Goal: Transaction & Acquisition: Purchase product/service

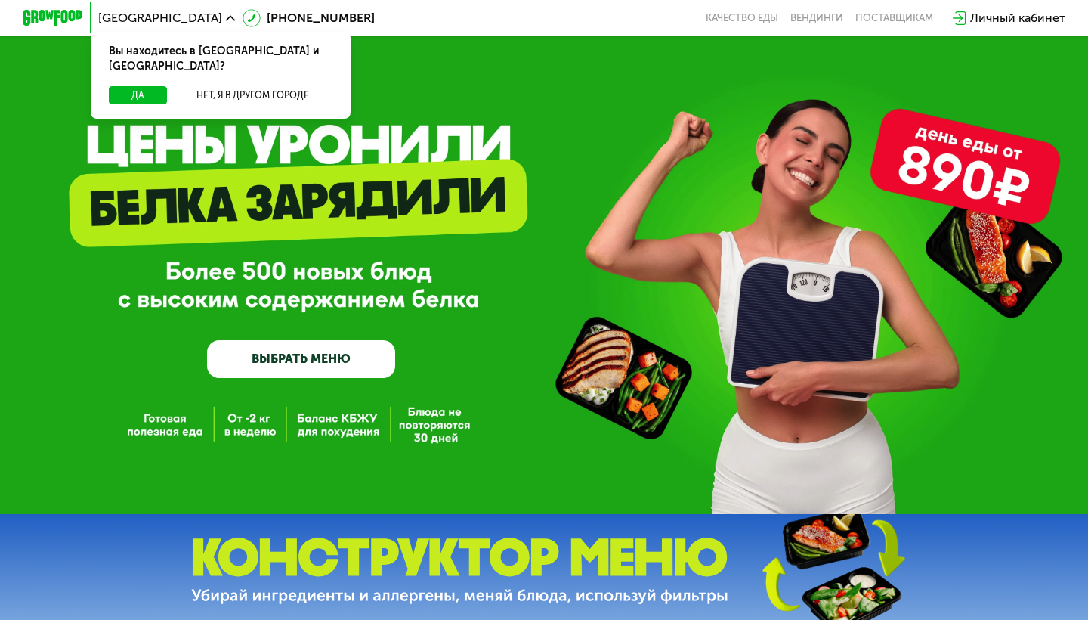
click at [154, 86] on button "Да" at bounding box center [138, 95] width 58 height 18
click at [355, 368] on link "ВЫБРАТЬ МЕНЮ" at bounding box center [301, 359] width 188 height 38
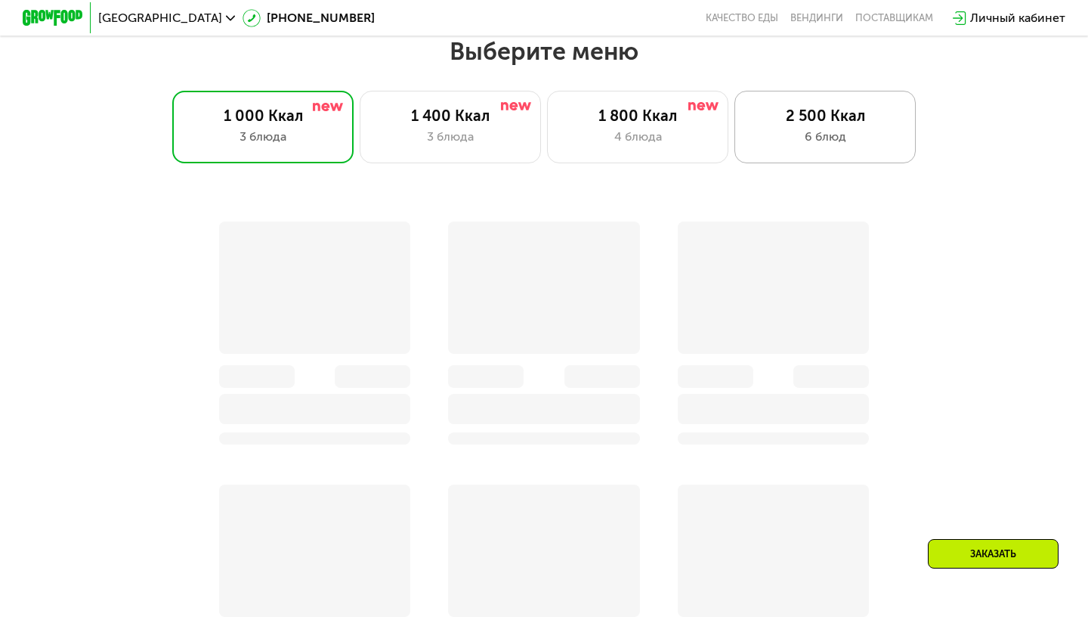
click at [866, 146] on div "2 500 Ккал 6 блюд" at bounding box center [825, 127] width 181 height 73
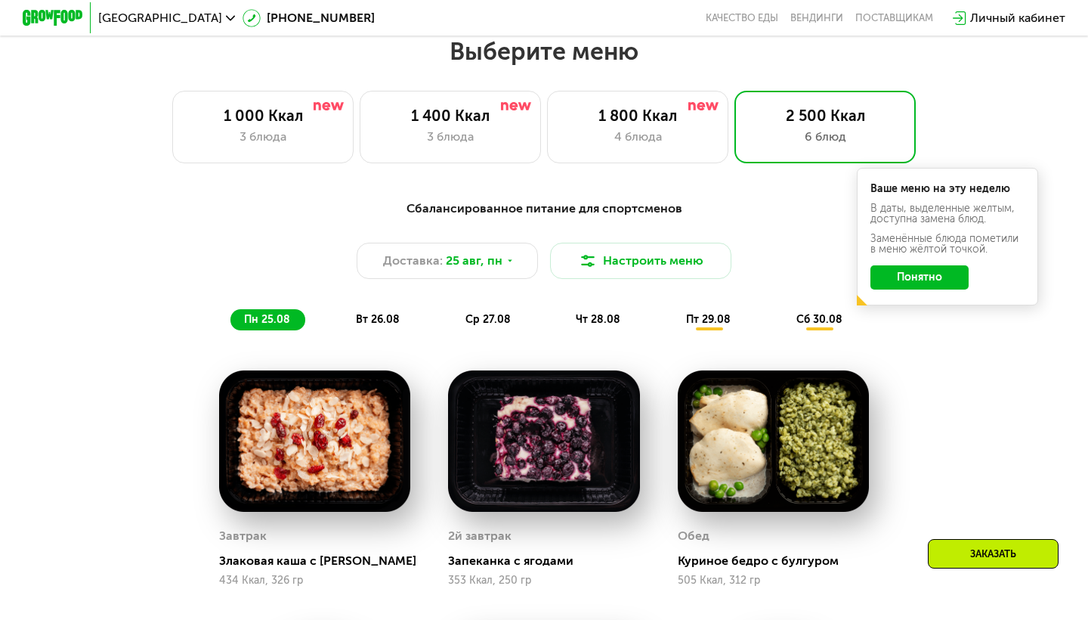
click at [895, 275] on button "Понятно" at bounding box center [920, 277] width 98 height 24
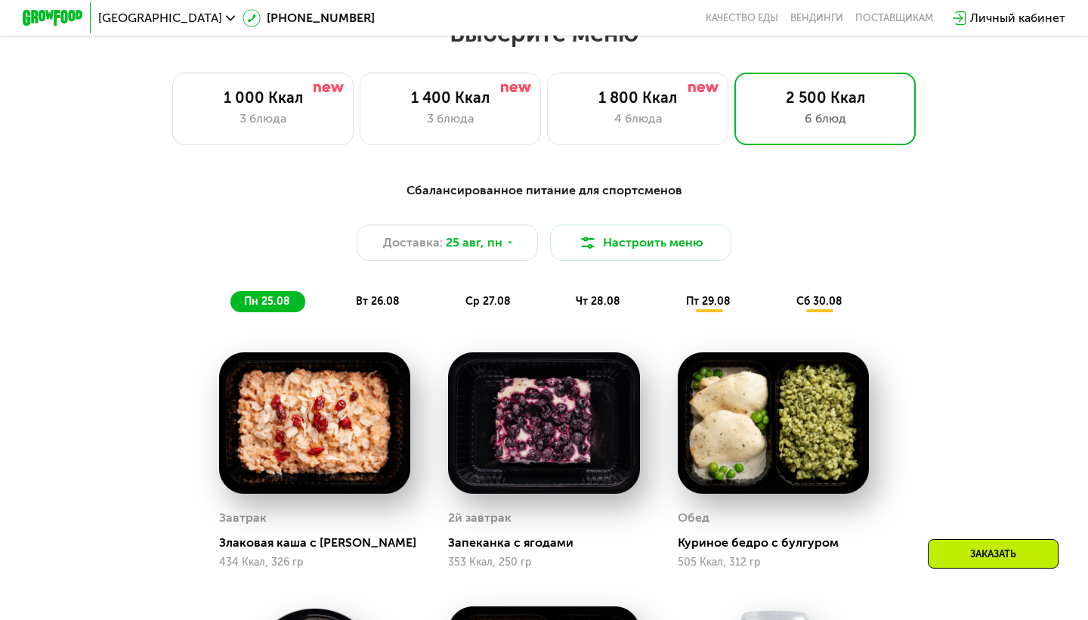
scroll to position [663, 0]
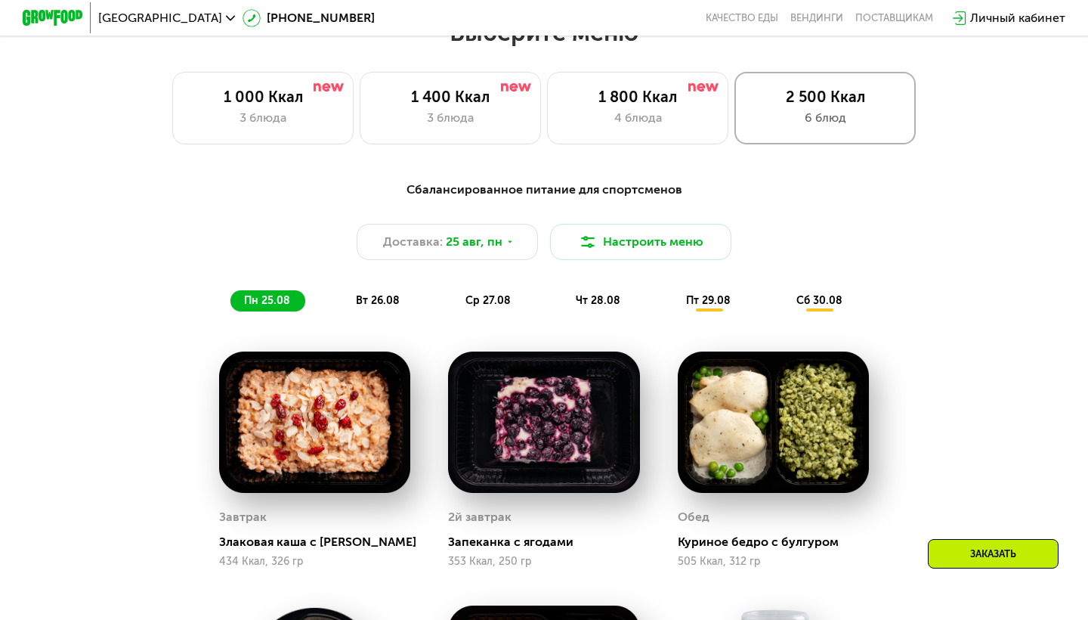
click at [833, 125] on div "6 блюд" at bounding box center [825, 118] width 150 height 18
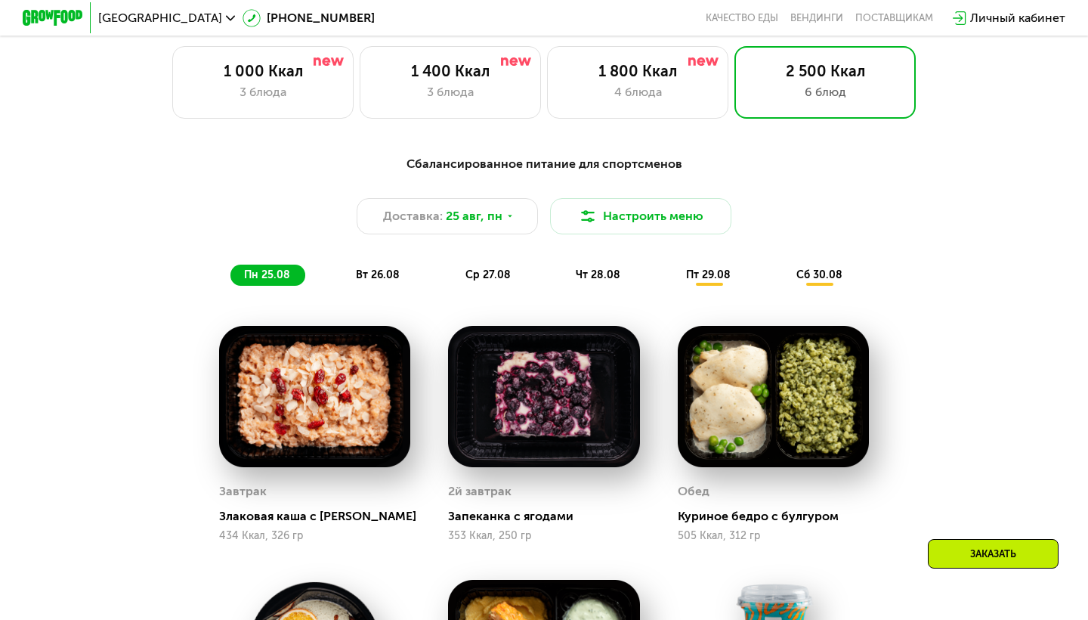
scroll to position [689, 0]
click at [618, 221] on button "Настроить меню" at bounding box center [640, 216] width 181 height 36
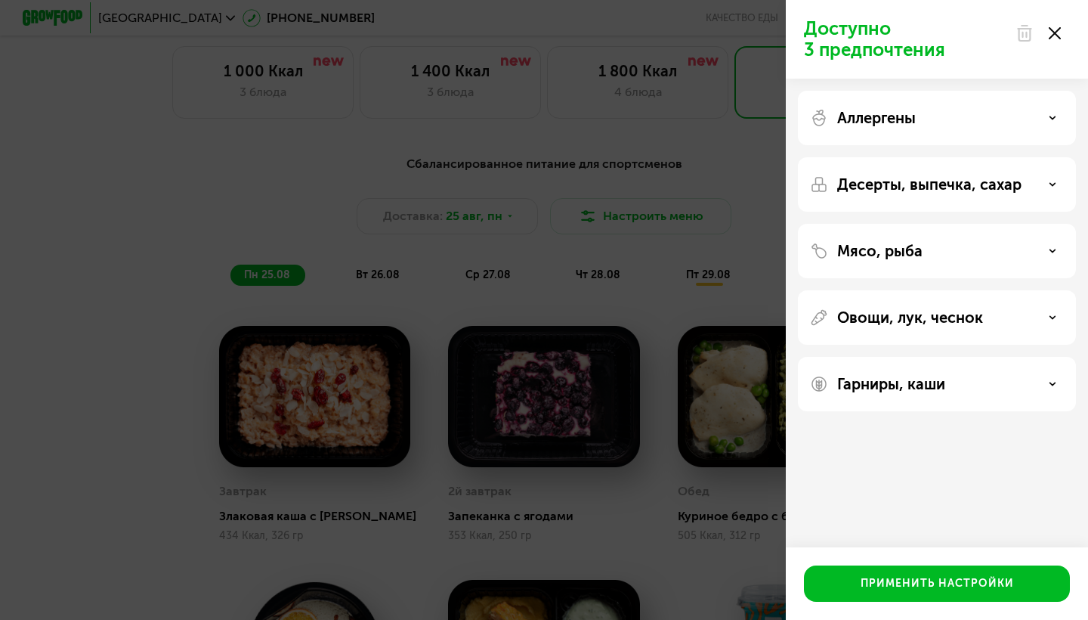
click at [1012, 122] on div "Аллергены" at bounding box center [937, 118] width 254 height 18
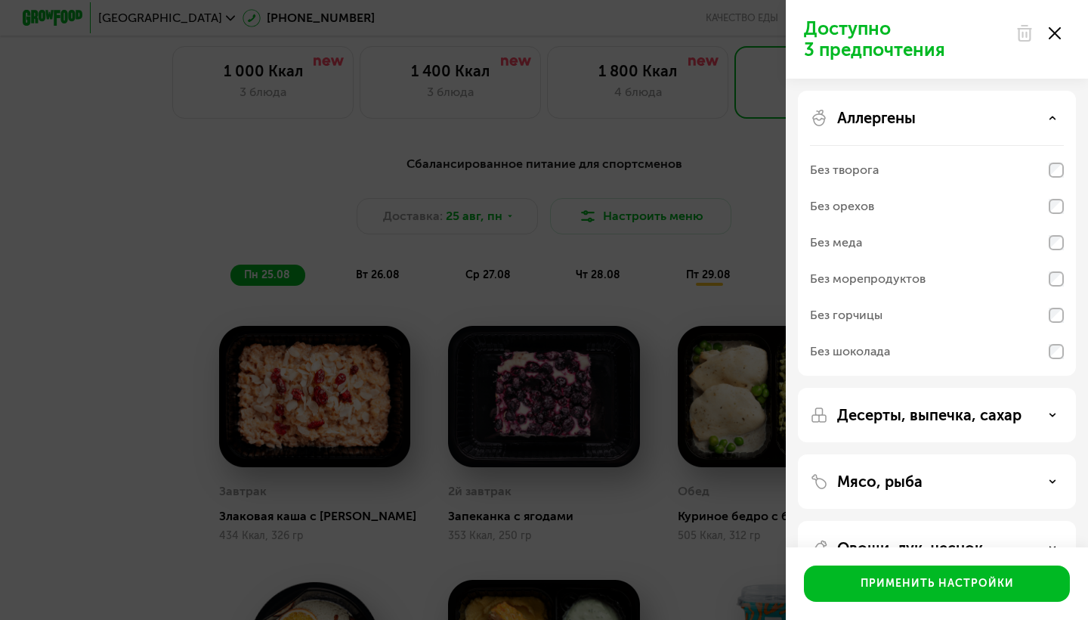
click at [1012, 122] on div "Аллергены" at bounding box center [937, 118] width 254 height 18
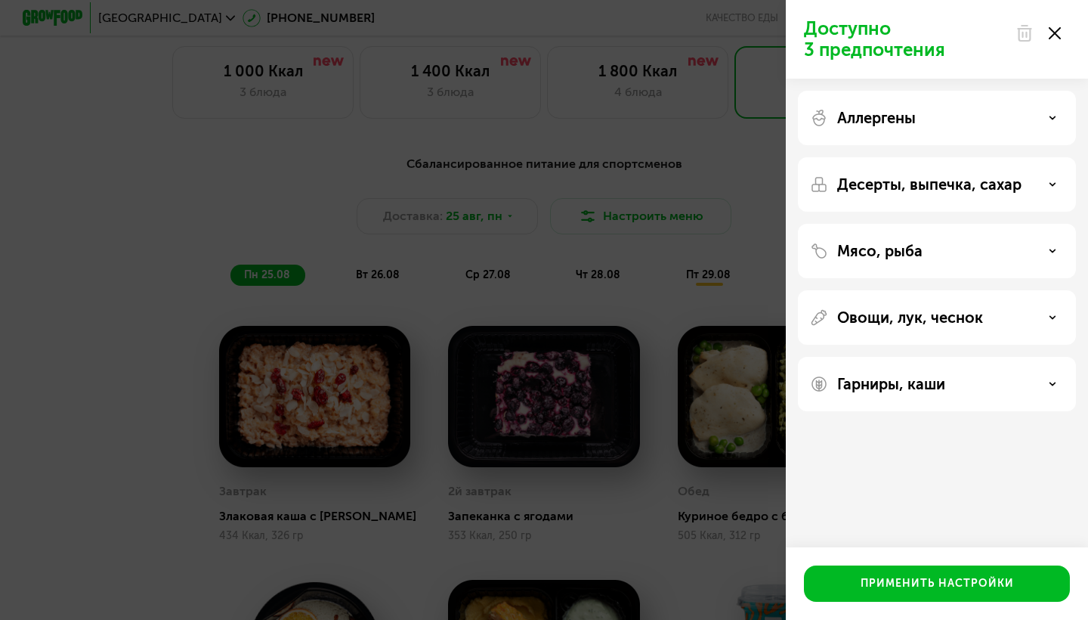
click at [982, 256] on div "Мясо, рыба" at bounding box center [937, 251] width 254 height 18
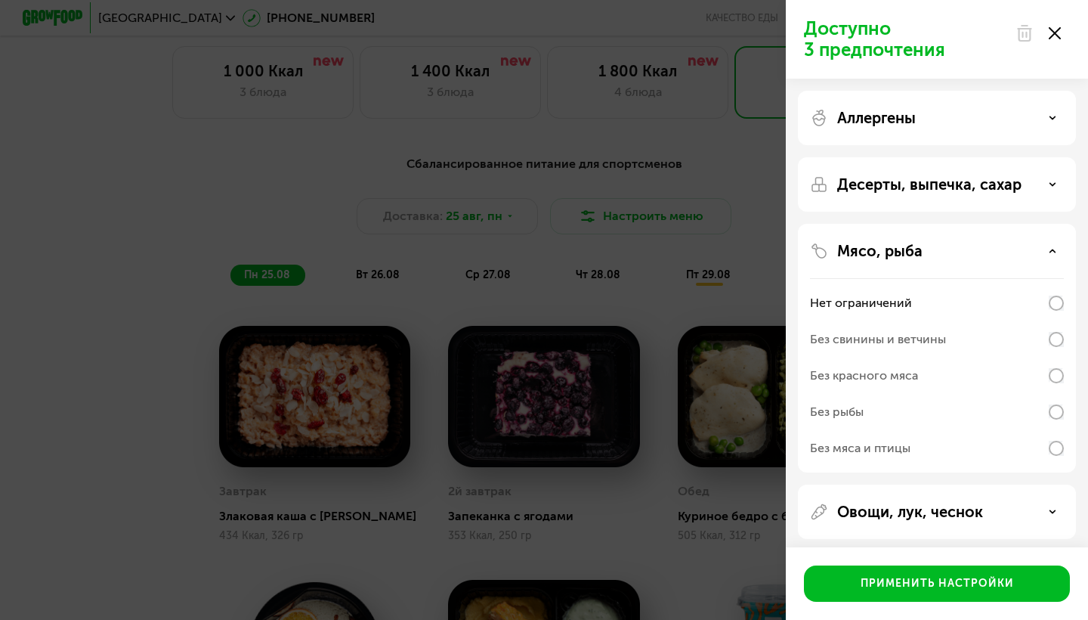
click at [982, 255] on div "Мясо, рыба" at bounding box center [937, 251] width 254 height 18
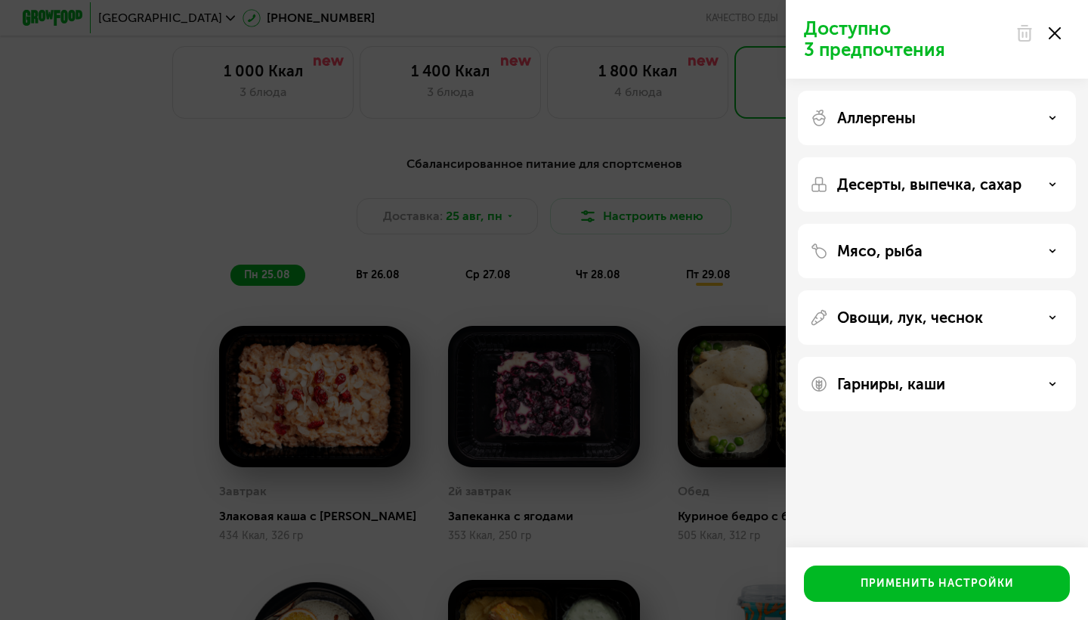
click at [970, 375] on div "Гарниры, каши" at bounding box center [937, 384] width 254 height 18
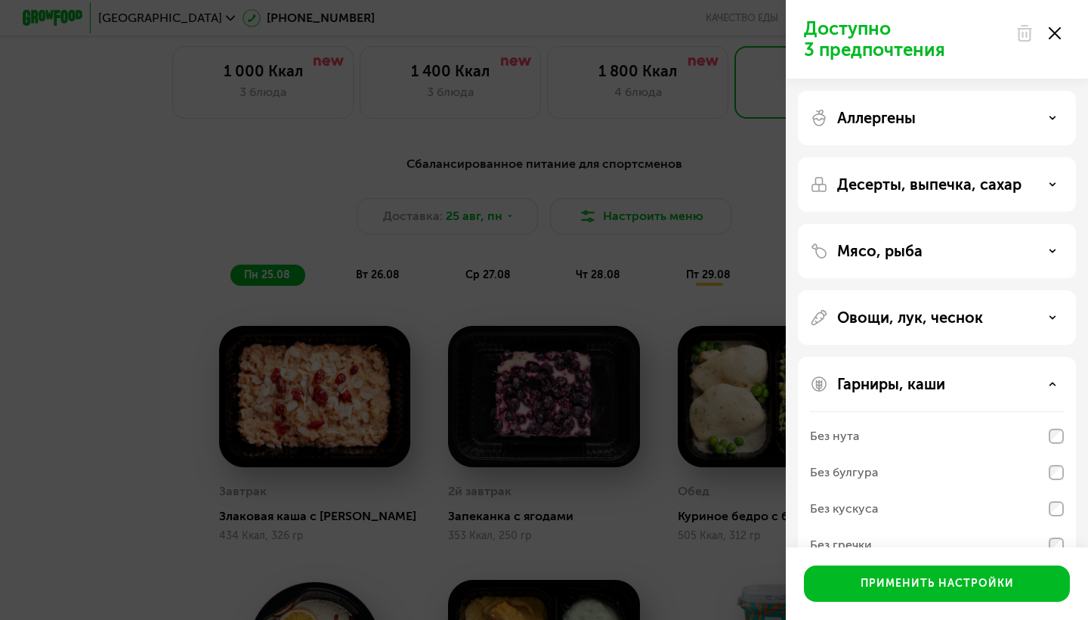
click at [970, 375] on div "Гарниры, каши" at bounding box center [937, 384] width 254 height 18
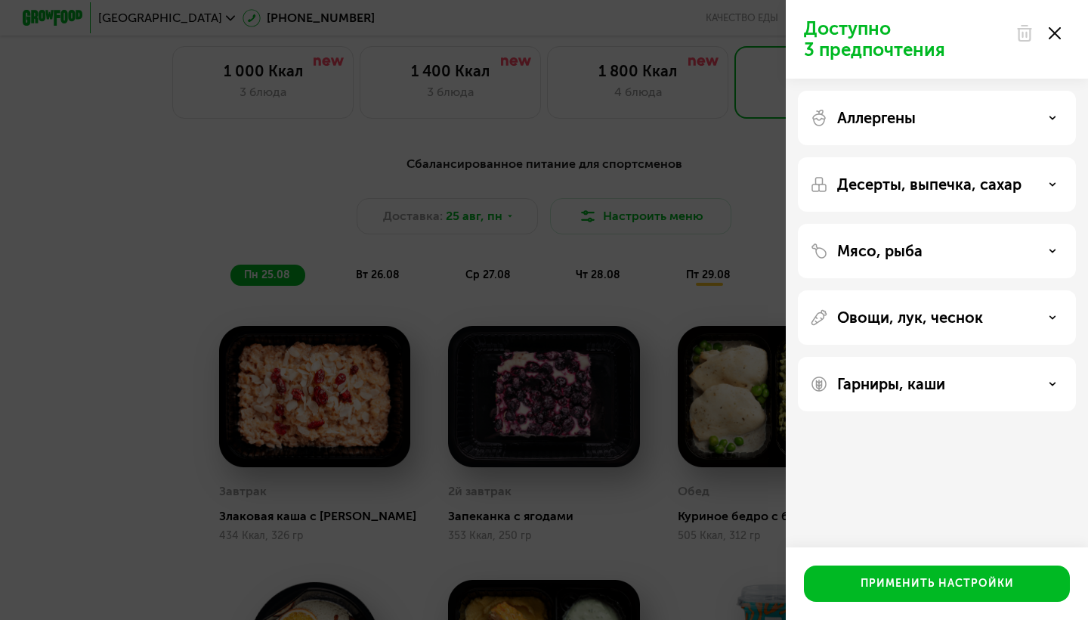
click at [626, 469] on div "Доступно 3 предпочтения Аллергены Десерты, выпечка, сахар Мясо, рыба Овощи, лук…" at bounding box center [544, 310] width 1088 height 620
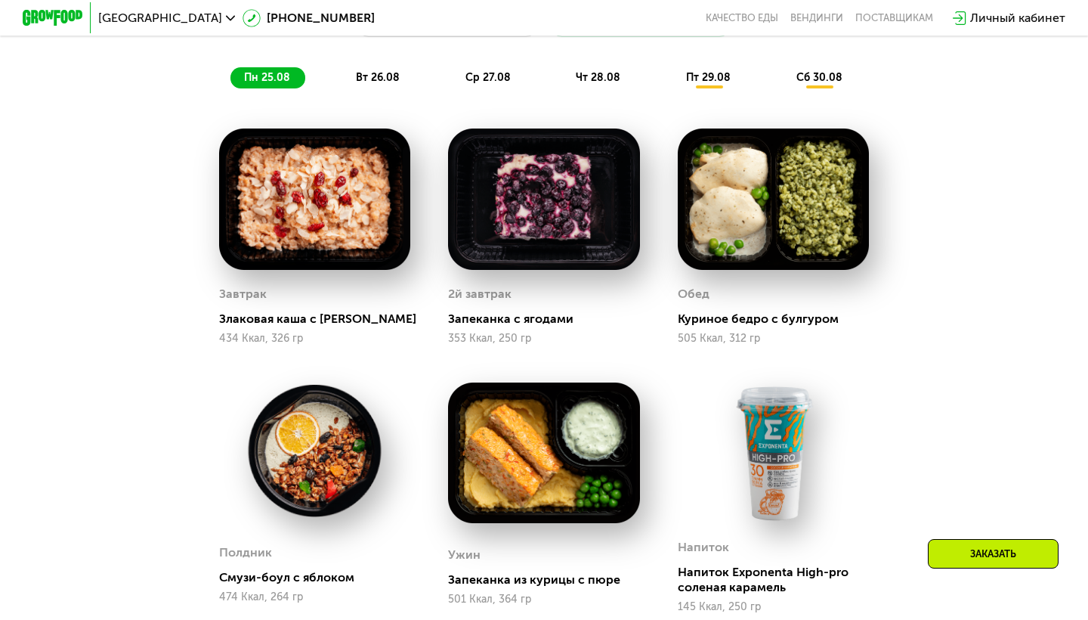
scroll to position [899, 0]
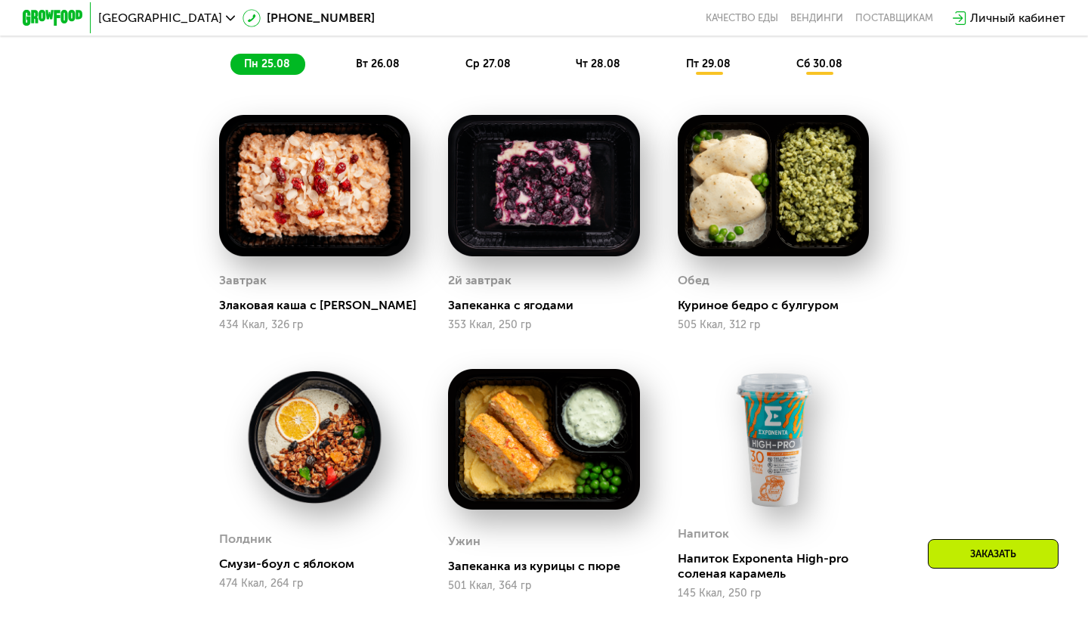
click at [452, 55] on div "вт 26.08" at bounding box center [489, 64] width 74 height 21
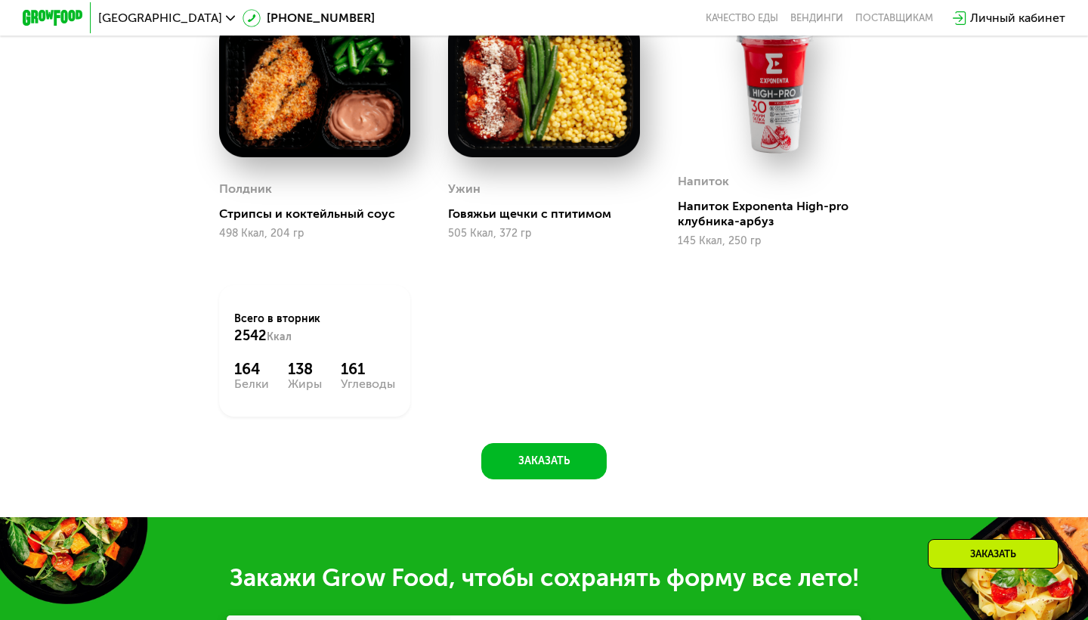
scroll to position [1122, 0]
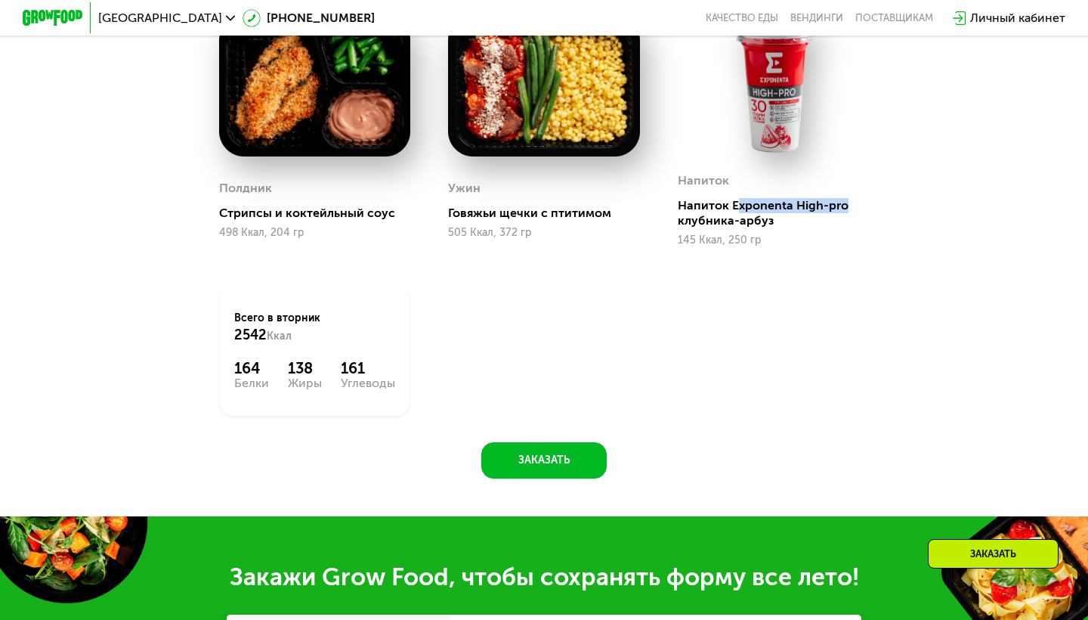
drag, startPoint x: 735, startPoint y: 336, endPoint x: 843, endPoint y: 333, distance: 108.9
click at [843, 228] on div "Напиток Exponenta High-pro клубника-арбуз" at bounding box center [779, 213] width 203 height 30
copy div "xponenta High-pro"
click at [0, 0] on div "Завтрак Скрэмбл с овощным миксом 429 Ккал, 310 гр 2й завтрак Творожники с шокол…" at bounding box center [0, 0] width 0 height 0
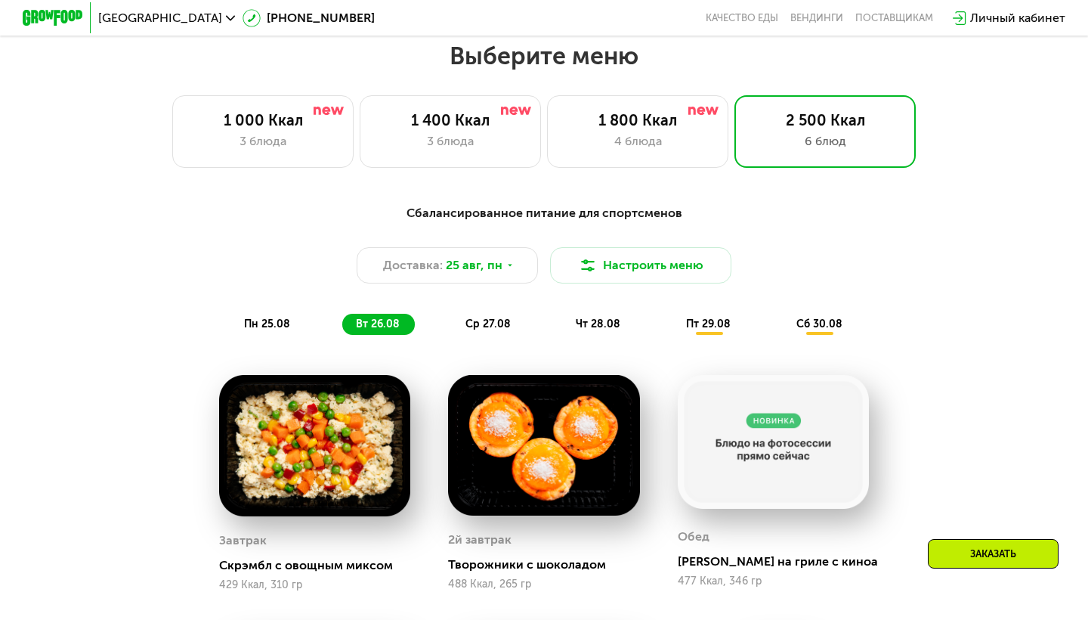
scroll to position [559, 0]
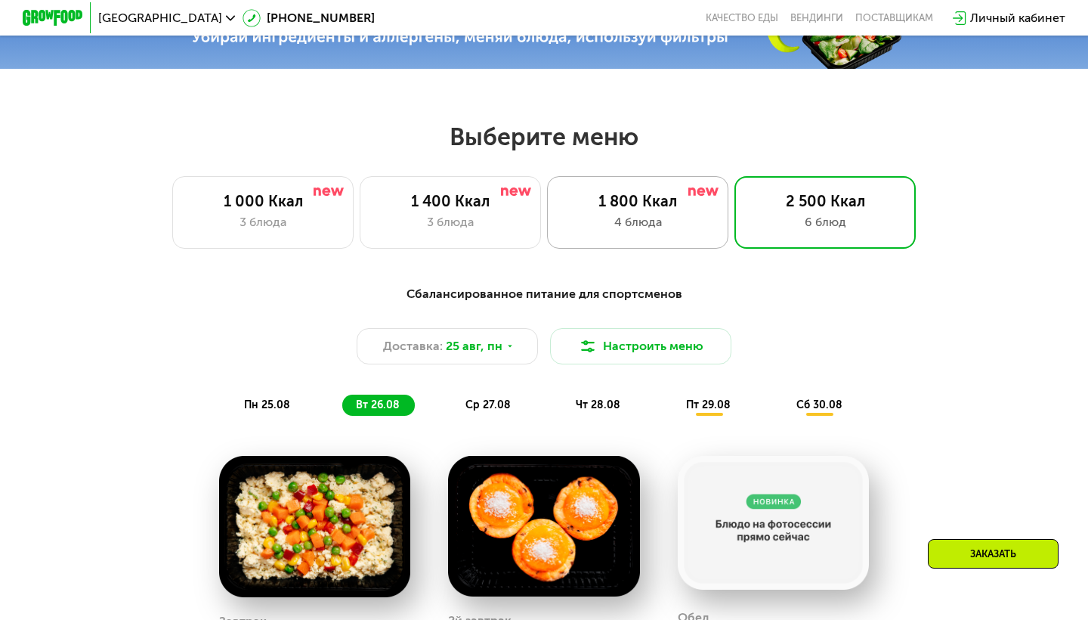
click at [624, 197] on div "1 800 Ккал" at bounding box center [638, 201] width 150 height 18
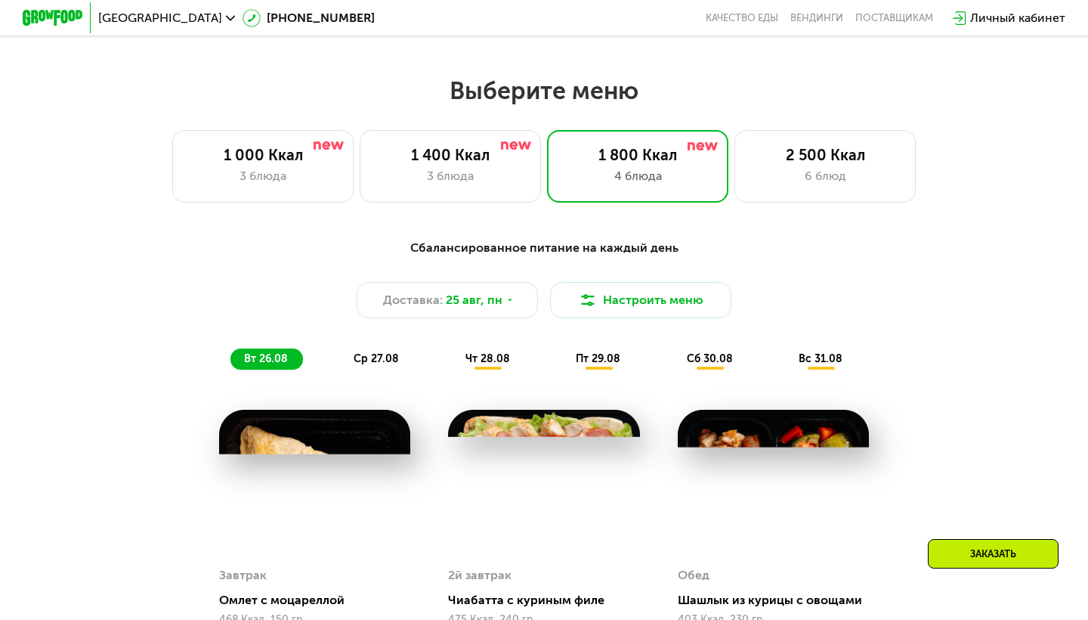
scroll to position [497, 0]
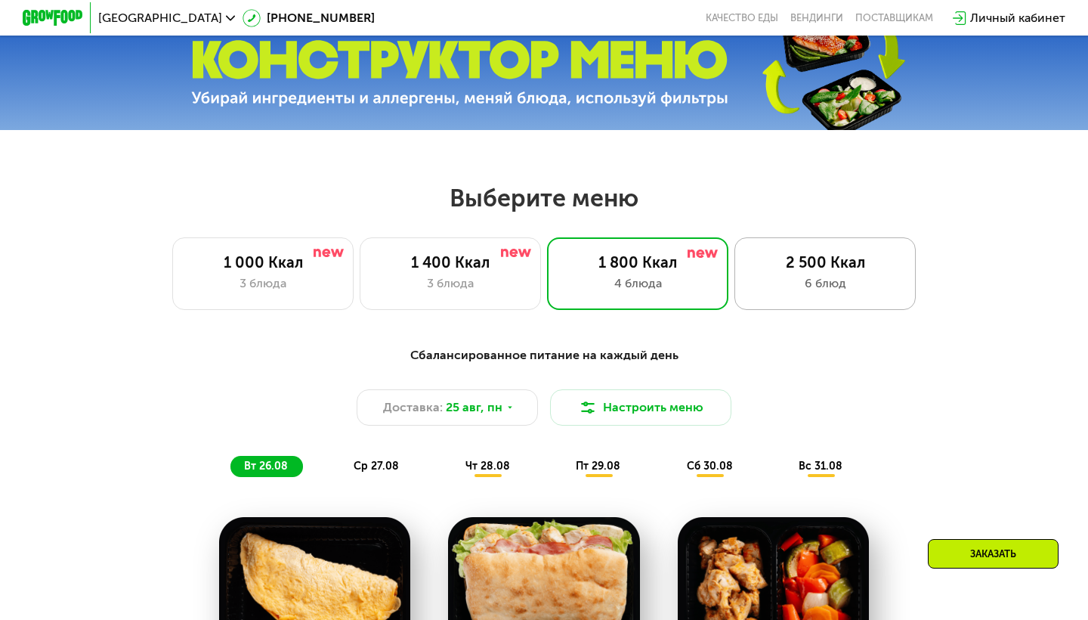
click at [782, 274] on div "6 блюд" at bounding box center [825, 283] width 150 height 18
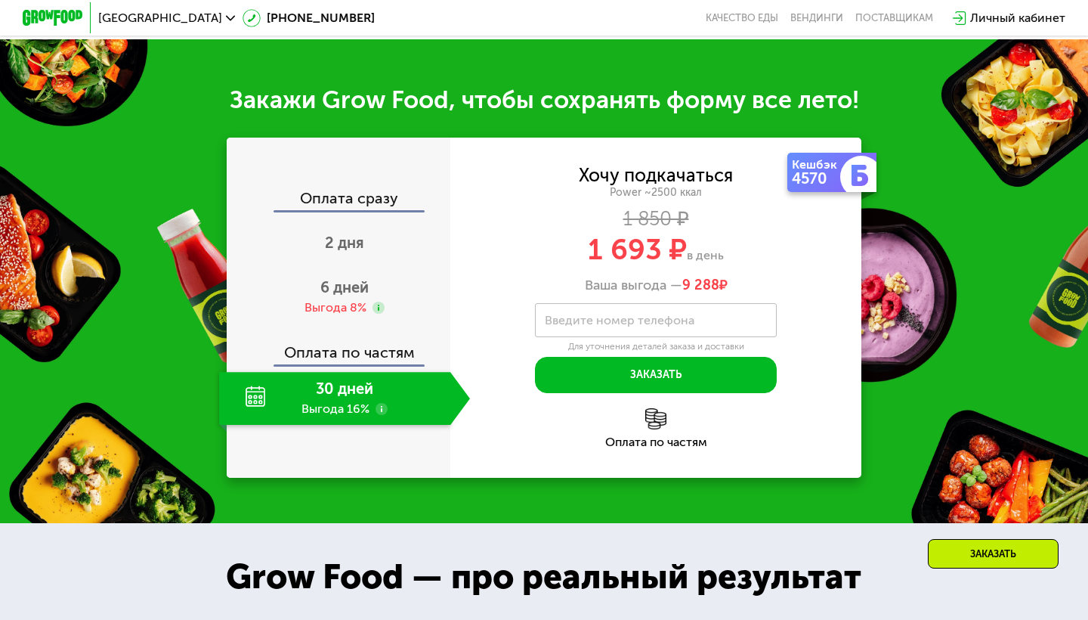
scroll to position [1698, 0]
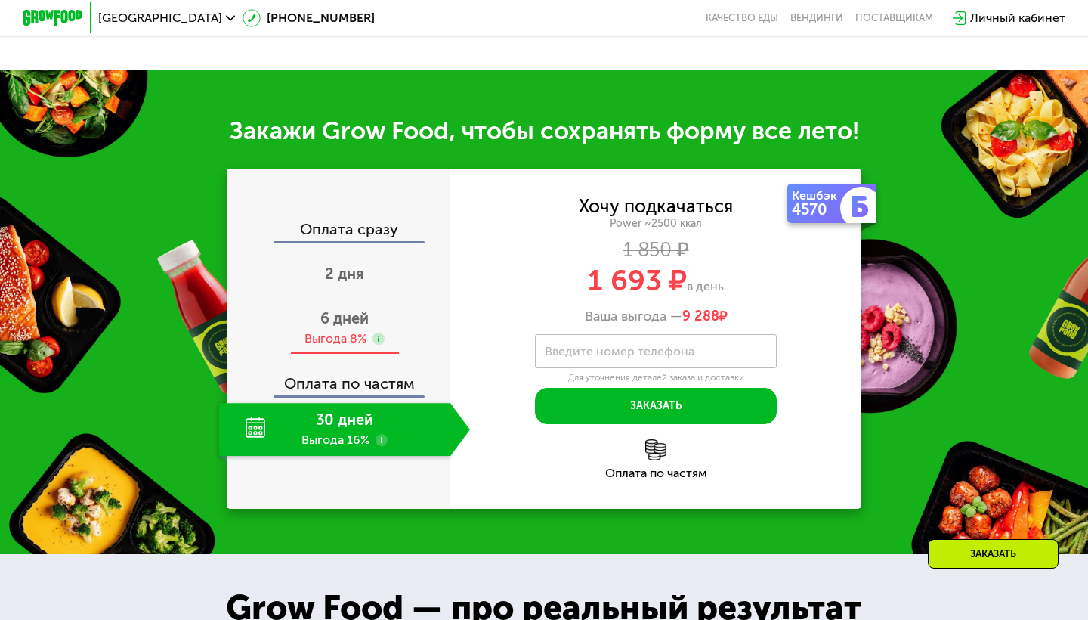
click at [379, 340] on use at bounding box center [379, 339] width 12 height 12
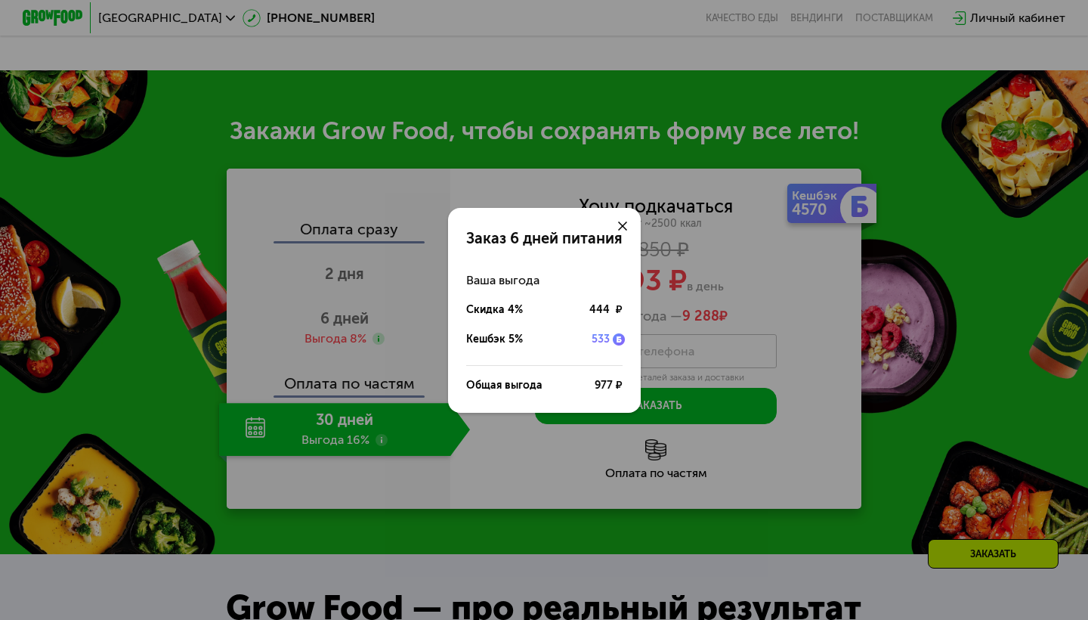
click at [378, 339] on div "Заказ 6 дней питания Ваша выгода Скидка 4% 444 ₽ Кешбэк 5% 533 Общая выгода 977…" at bounding box center [544, 310] width 1088 height 620
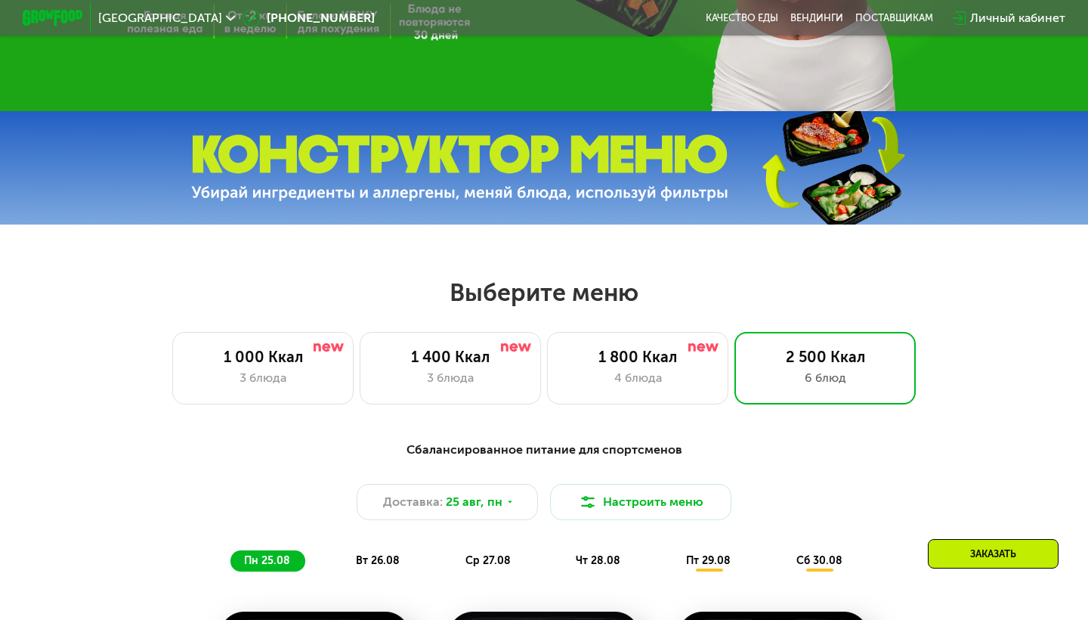
scroll to position [385, 0]
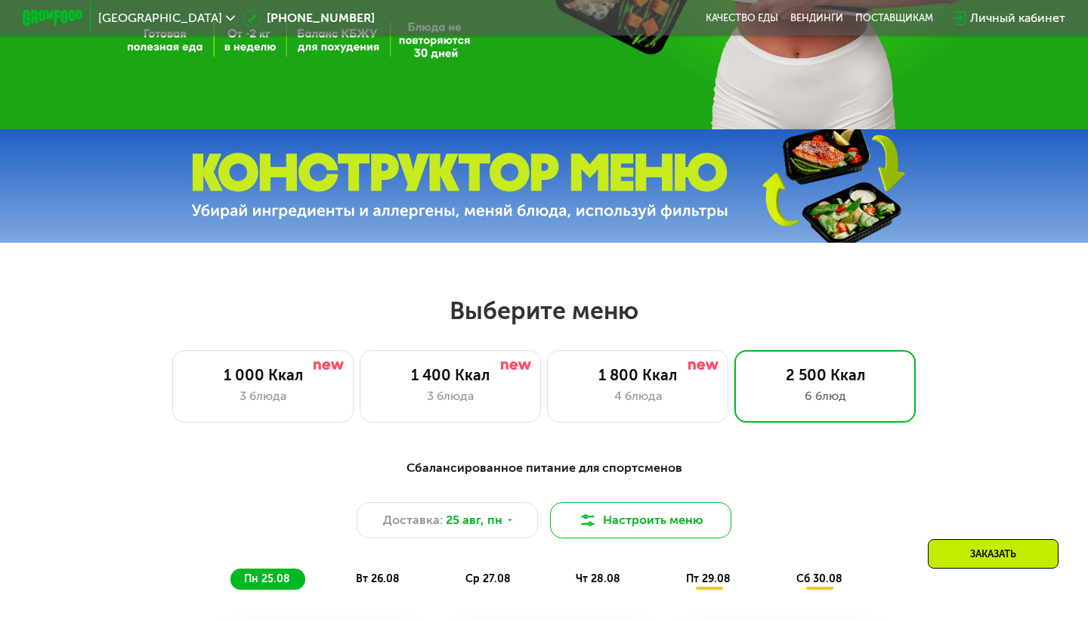
click at [619, 523] on button "Настроить меню" at bounding box center [640, 520] width 181 height 36
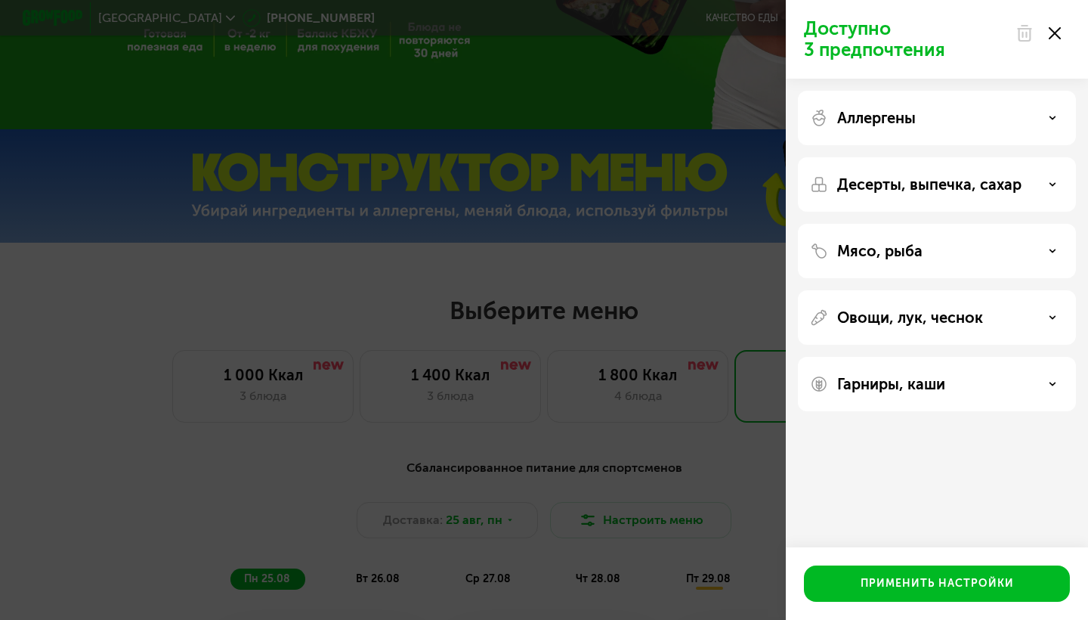
click at [967, 184] on p "Десерты, выпечка, сахар" at bounding box center [929, 184] width 184 height 18
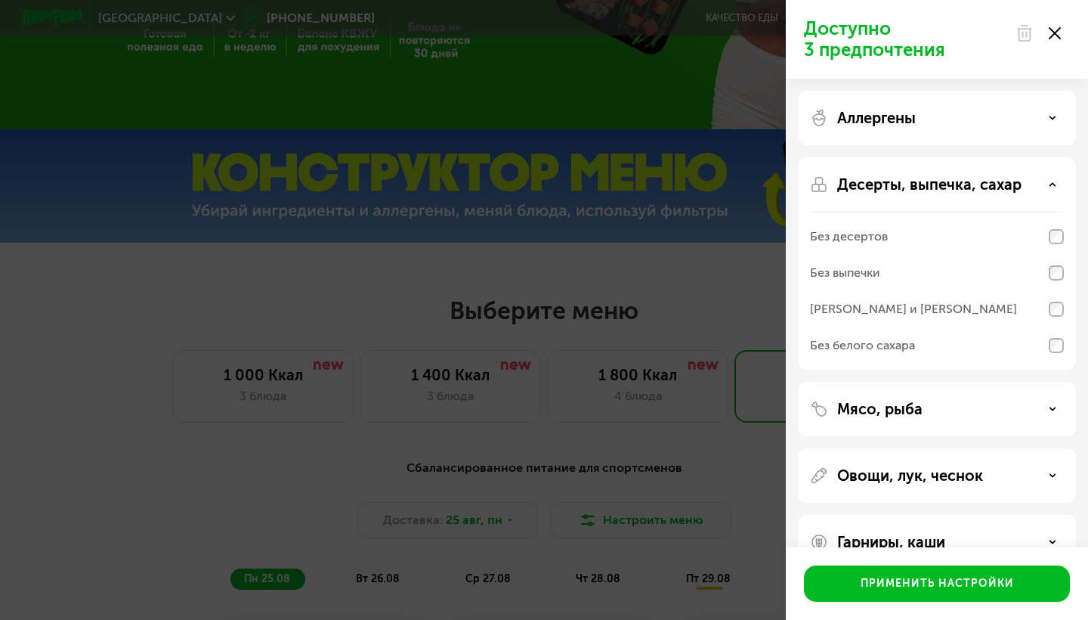
click at [965, 184] on p "Десерты, выпечка, сахар" at bounding box center [929, 184] width 184 height 18
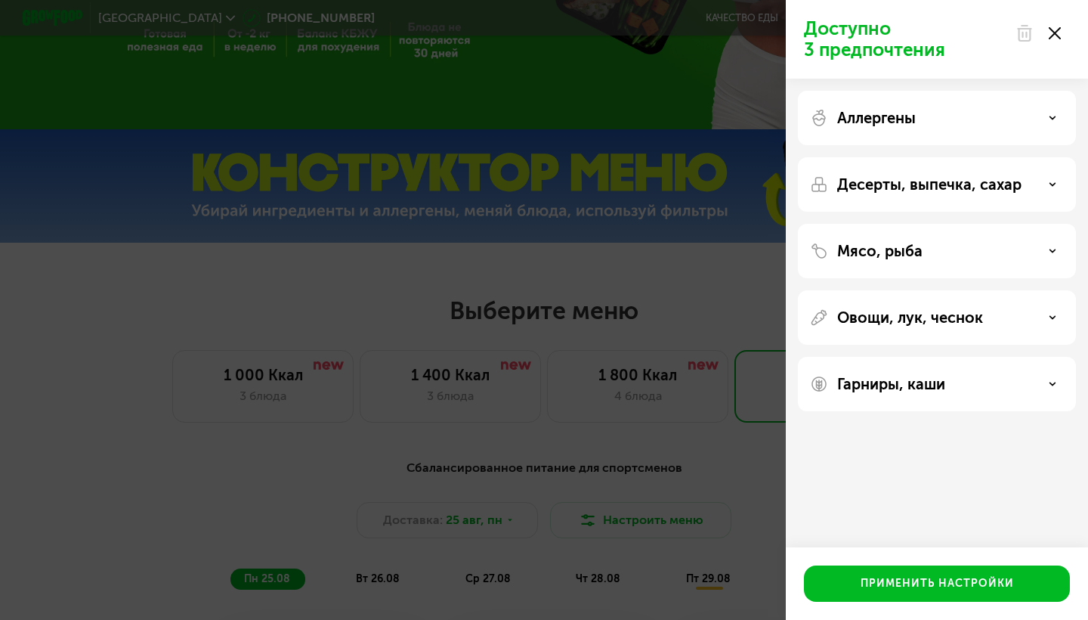
click at [971, 157] on div "Аллергены" at bounding box center [937, 184] width 278 height 54
click at [880, 157] on div "Аллергены" at bounding box center [937, 184] width 278 height 54
click at [891, 391] on p "Гарниры, каши" at bounding box center [891, 384] width 108 height 18
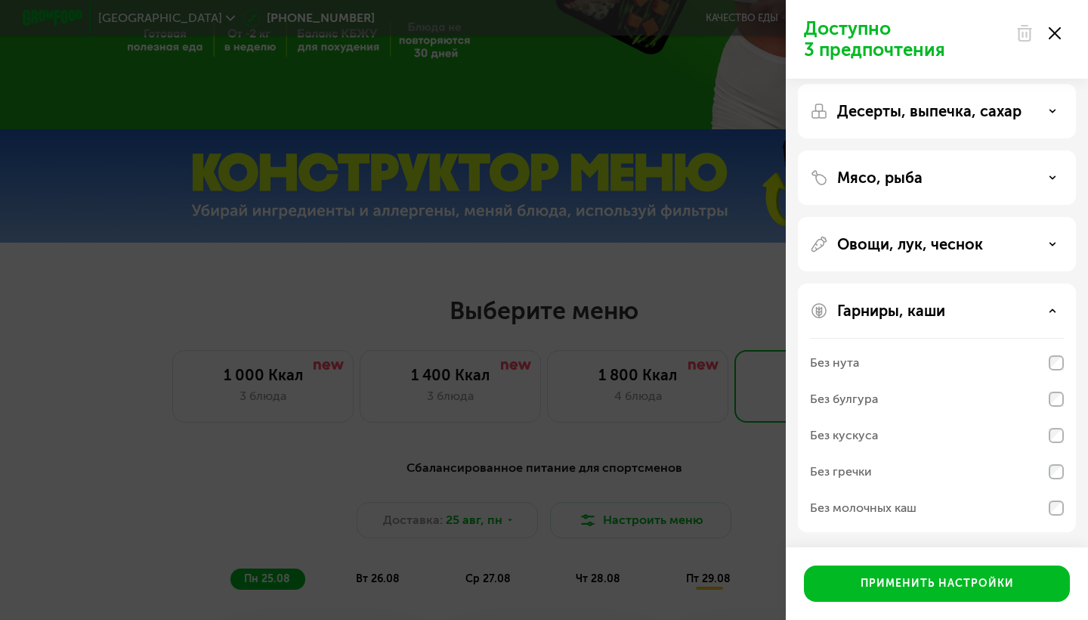
scroll to position [73, 0]
click at [920, 283] on div "Овощи, лук, чеснок" at bounding box center [937, 407] width 278 height 249
click at [901, 248] on p "Овощи, лук, чеснок" at bounding box center [910, 244] width 146 height 18
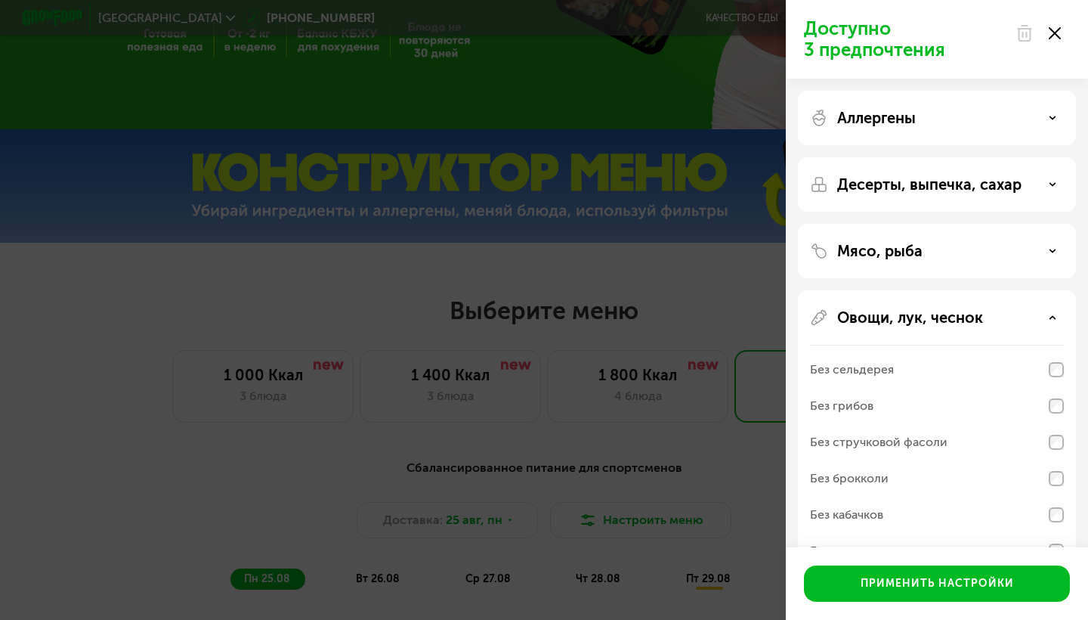
scroll to position [-1, 0]
click at [897, 246] on p "Мясо, рыба" at bounding box center [879, 251] width 85 height 18
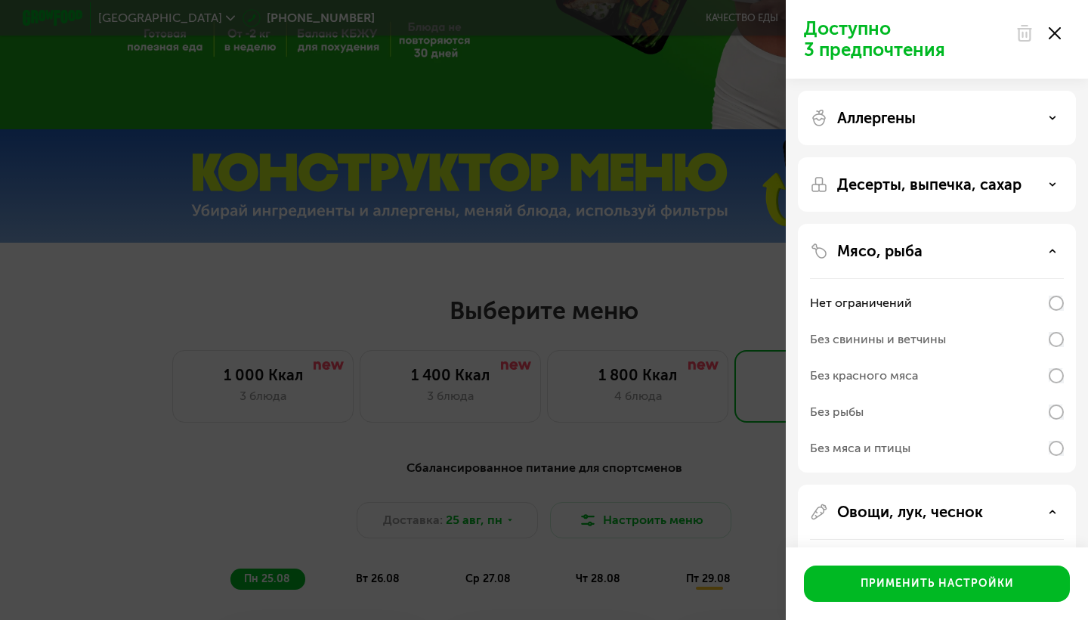
click at [923, 224] on div "Десерты, выпечка, сахар" at bounding box center [937, 348] width 278 height 249
click at [923, 184] on p "Десерты, выпечка, сахар" at bounding box center [929, 184] width 184 height 18
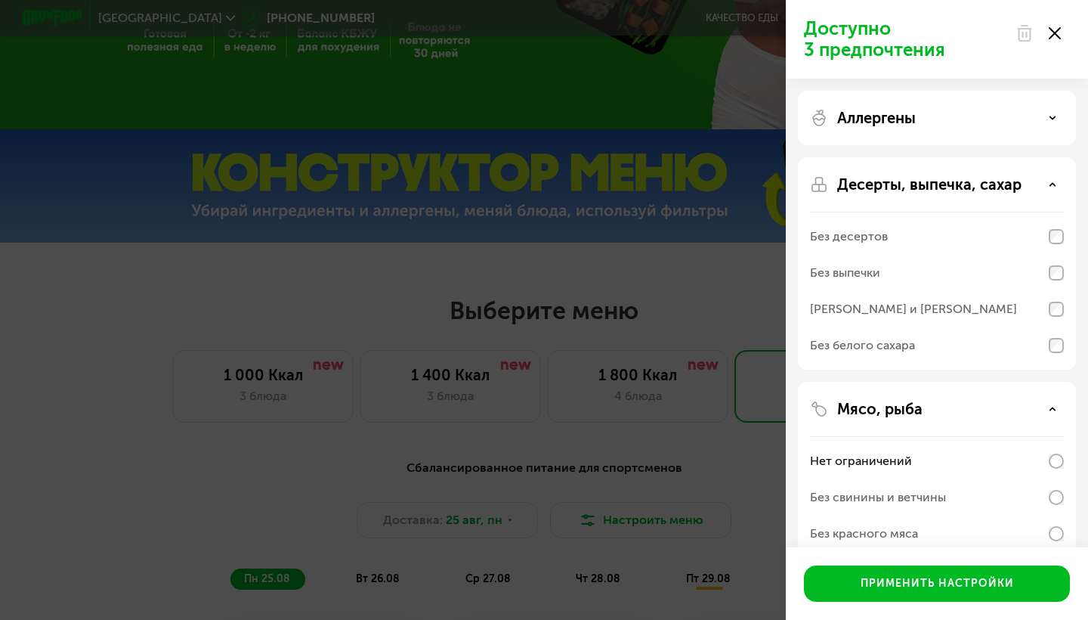
click at [895, 157] on div "Аллергены" at bounding box center [937, 263] width 278 height 212
click at [892, 116] on p "Аллергены" at bounding box center [876, 118] width 79 height 18
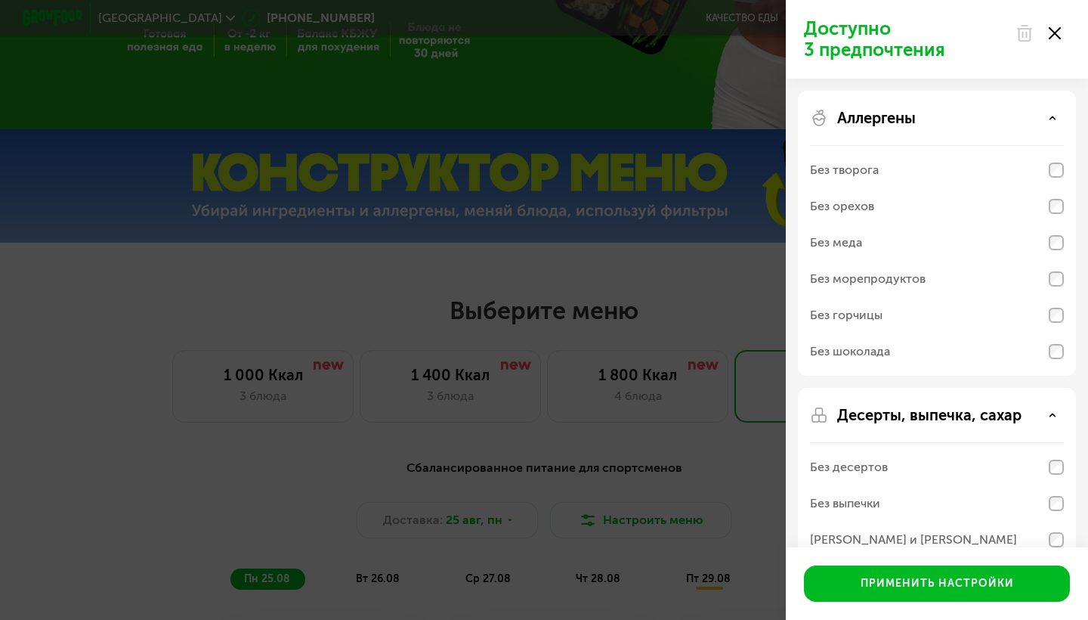
click at [744, 323] on div "Доступно 3 предпочтения Аллергены Без творога Без орехов Без меда Без морепроду…" at bounding box center [544, 310] width 1088 height 620
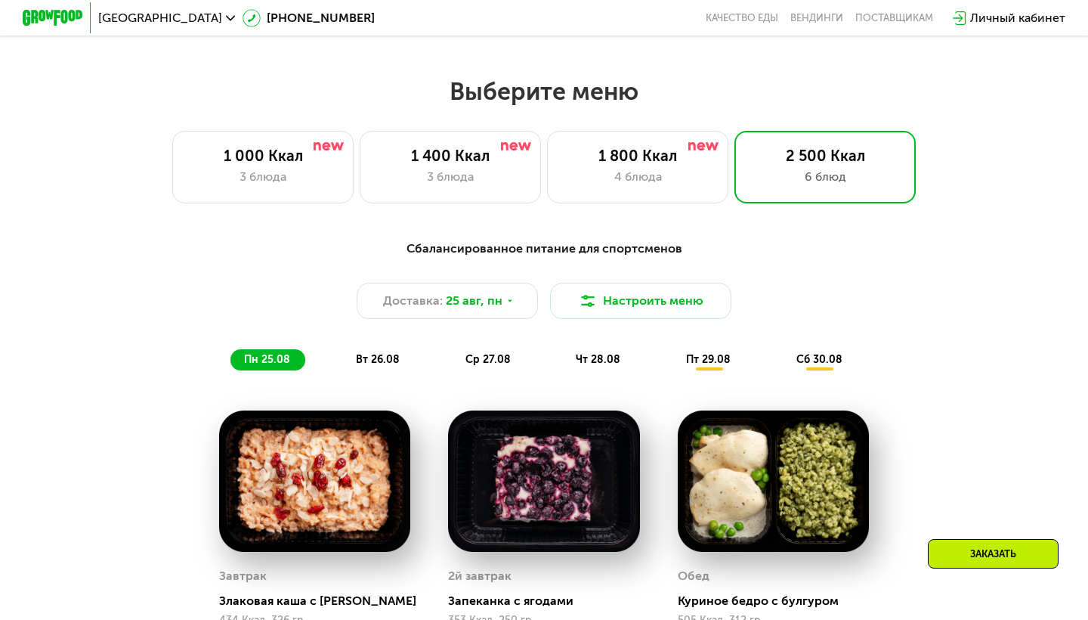
scroll to position [577, 0]
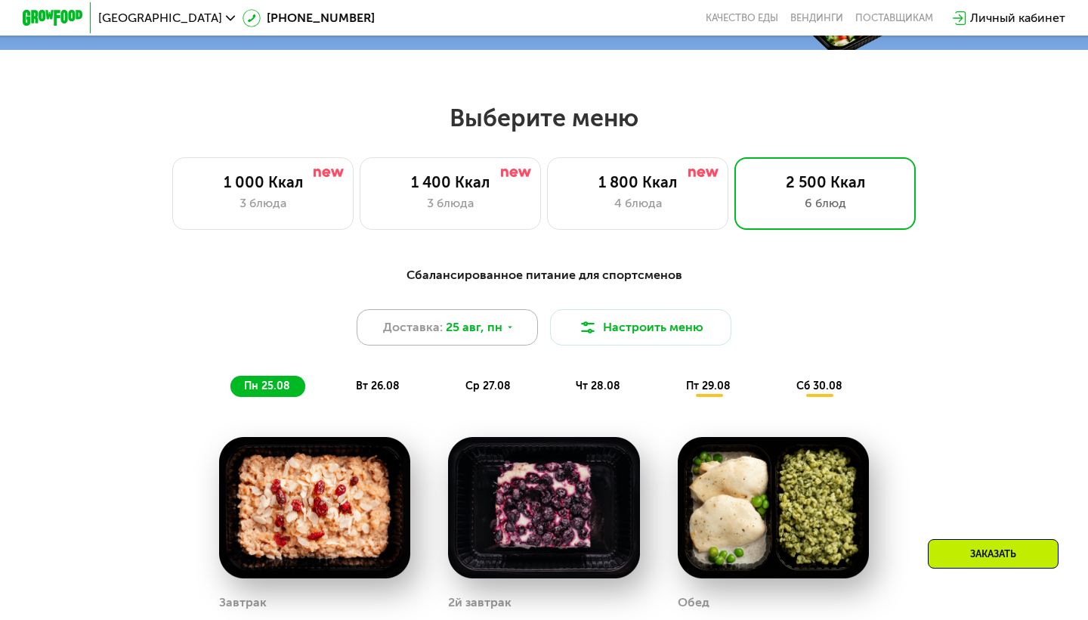
click at [501, 339] on div "Доставка: [DATE]" at bounding box center [447, 327] width 181 height 36
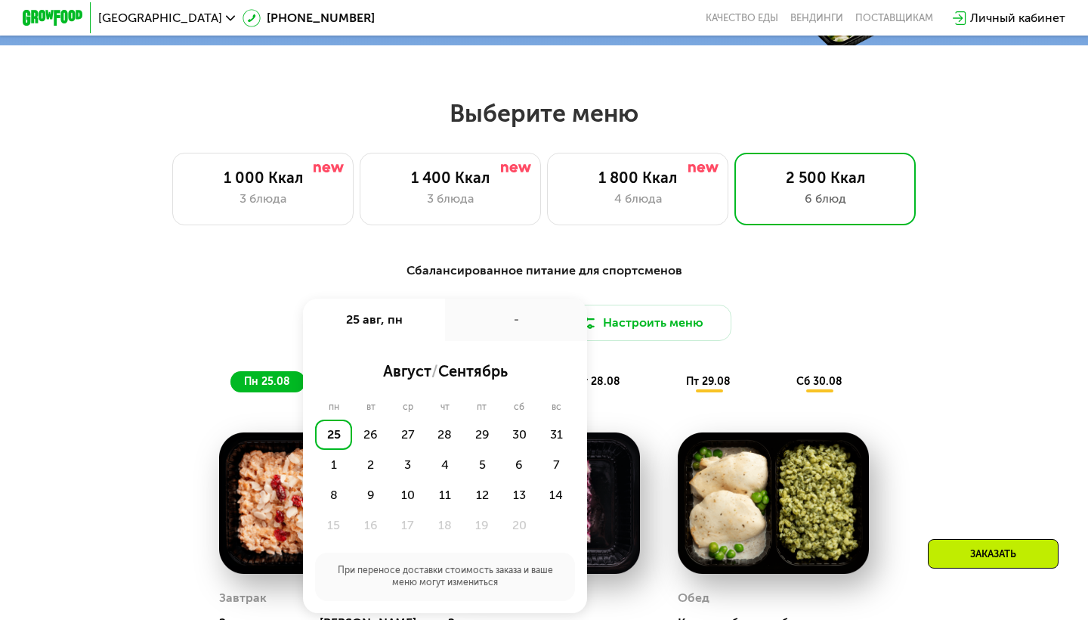
click at [508, 313] on div "-" at bounding box center [516, 320] width 142 height 42
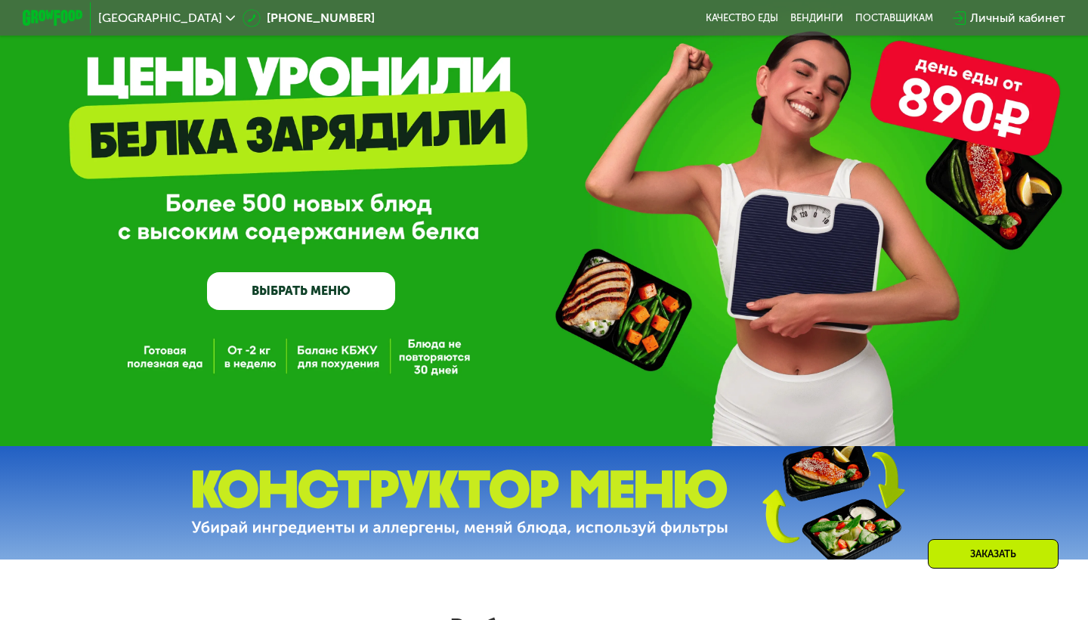
scroll to position [0, 0]
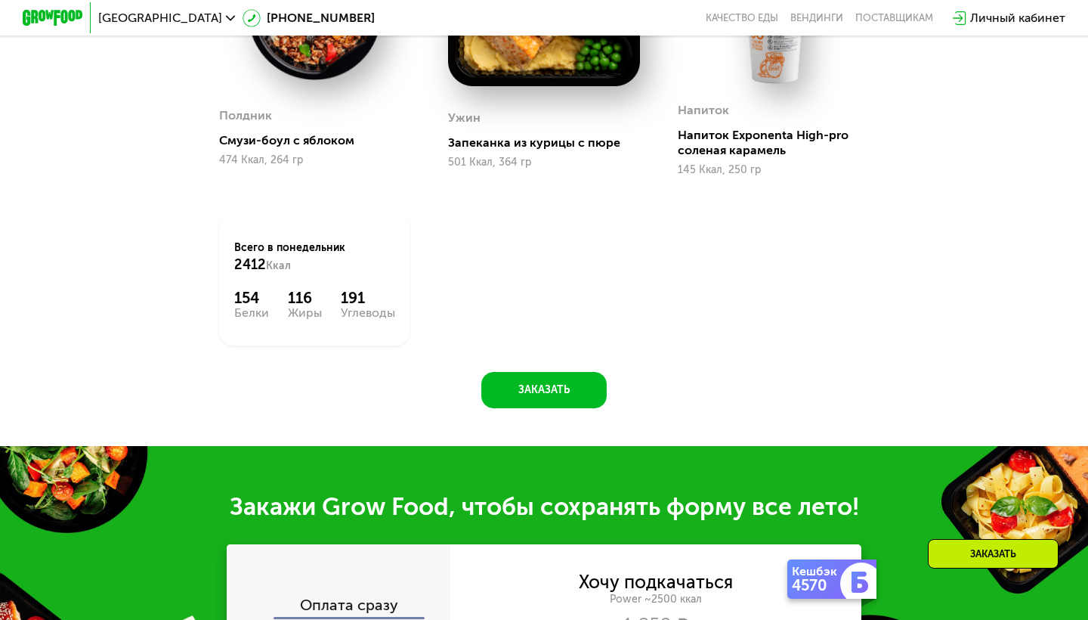
click at [0, 0] on div "Завтрак Злаковая каша с арахисом 434 Ккал, 326 гр 2й завтрак Запеканка с ягодам…" at bounding box center [0, 0] width 0 height 0
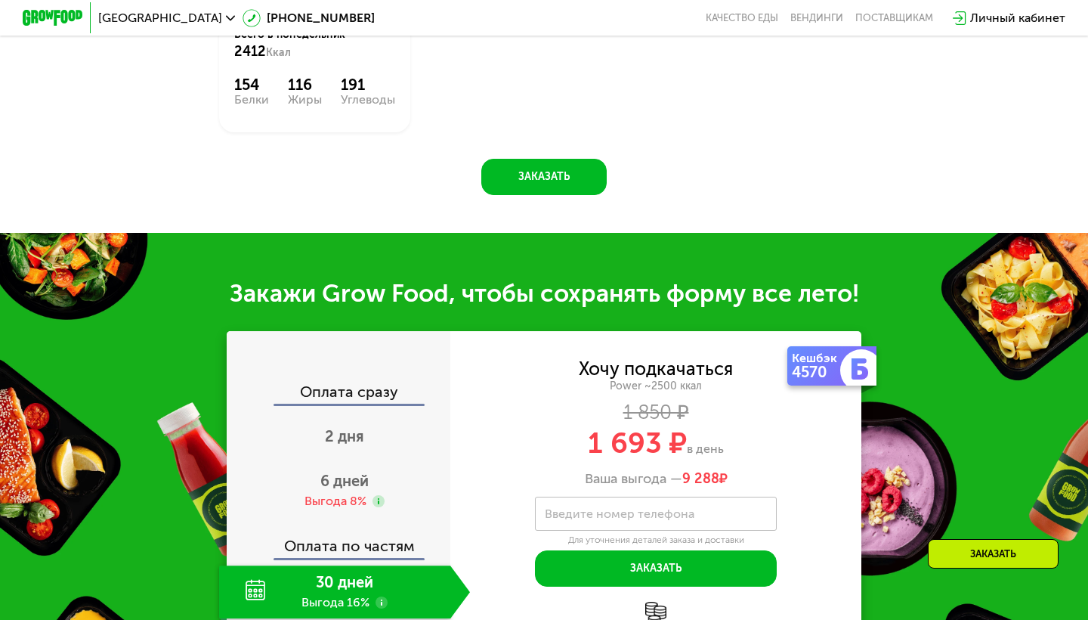
scroll to position [1640, 0]
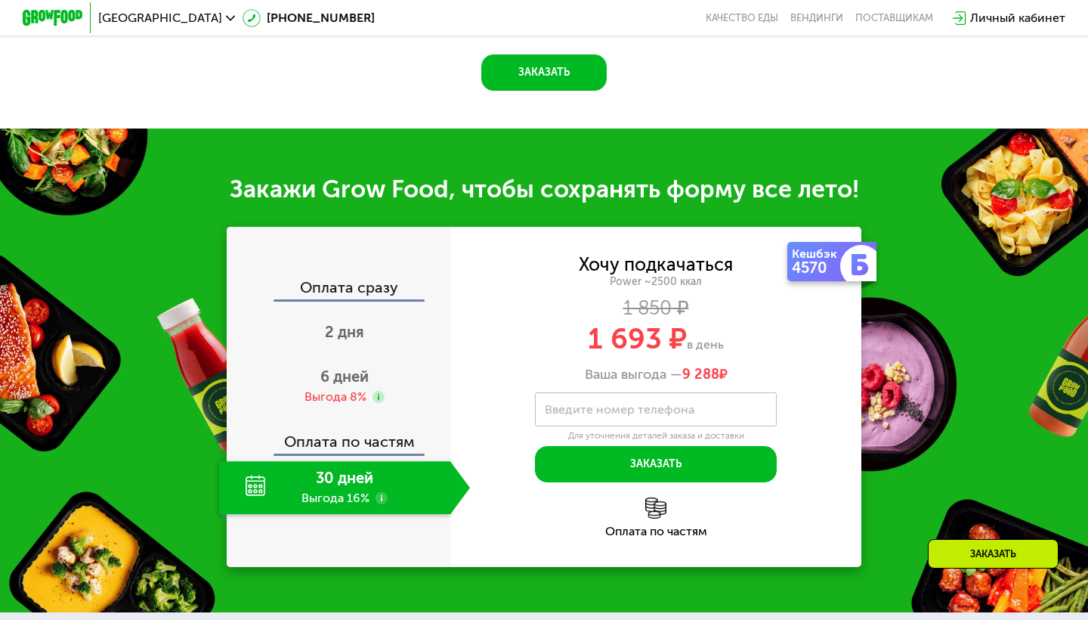
click at [602, 407] on label "Введите номер телефона" at bounding box center [620, 409] width 150 height 8
click at [602, 407] on input "Введите номер телефона" at bounding box center [656, 409] width 242 height 34
click at [540, 377] on div "Ваша выгода — 9 288 ₽" at bounding box center [655, 375] width 411 height 17
click at [319, 376] on div "6 дней Выгода 8%" at bounding box center [344, 386] width 251 height 53
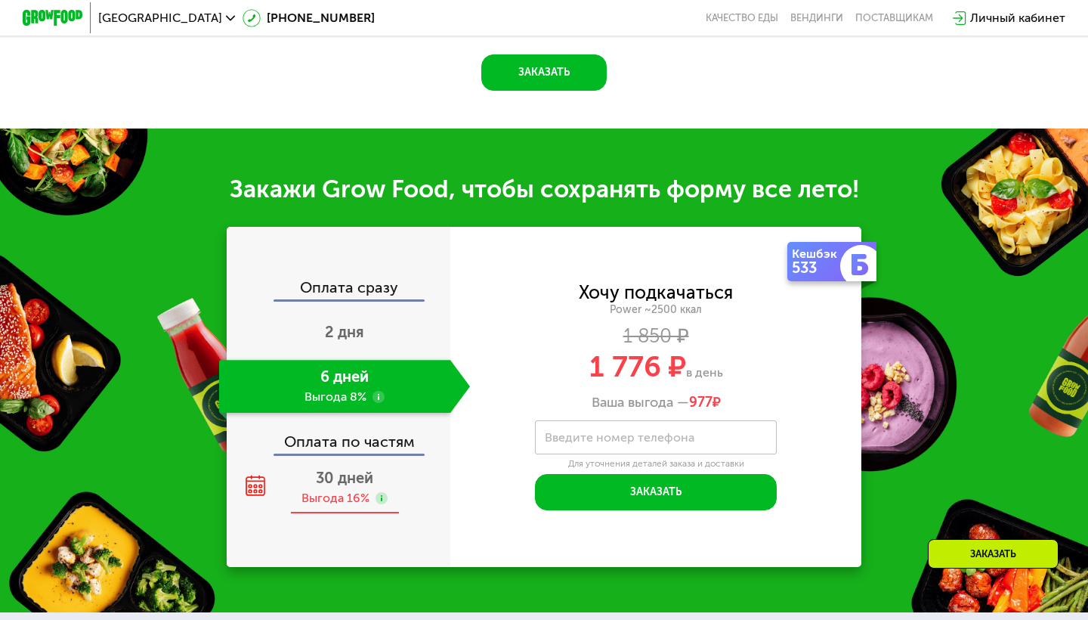
click at [330, 480] on span "30 дней" at bounding box center [344, 478] width 57 height 18
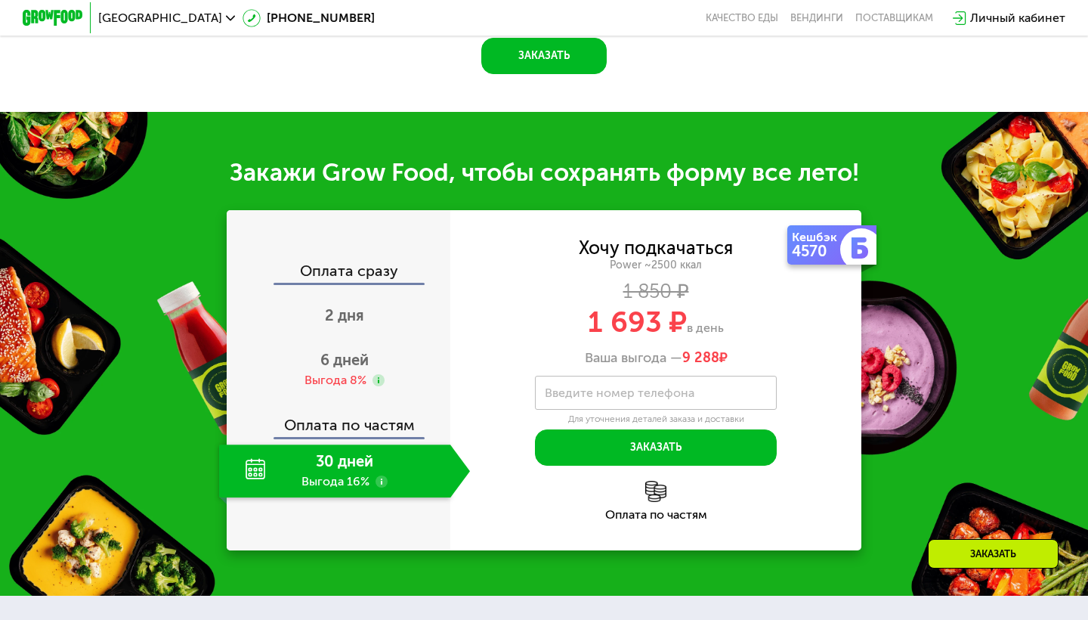
scroll to position [1694, 0]
